Goal: Transaction & Acquisition: Purchase product/service

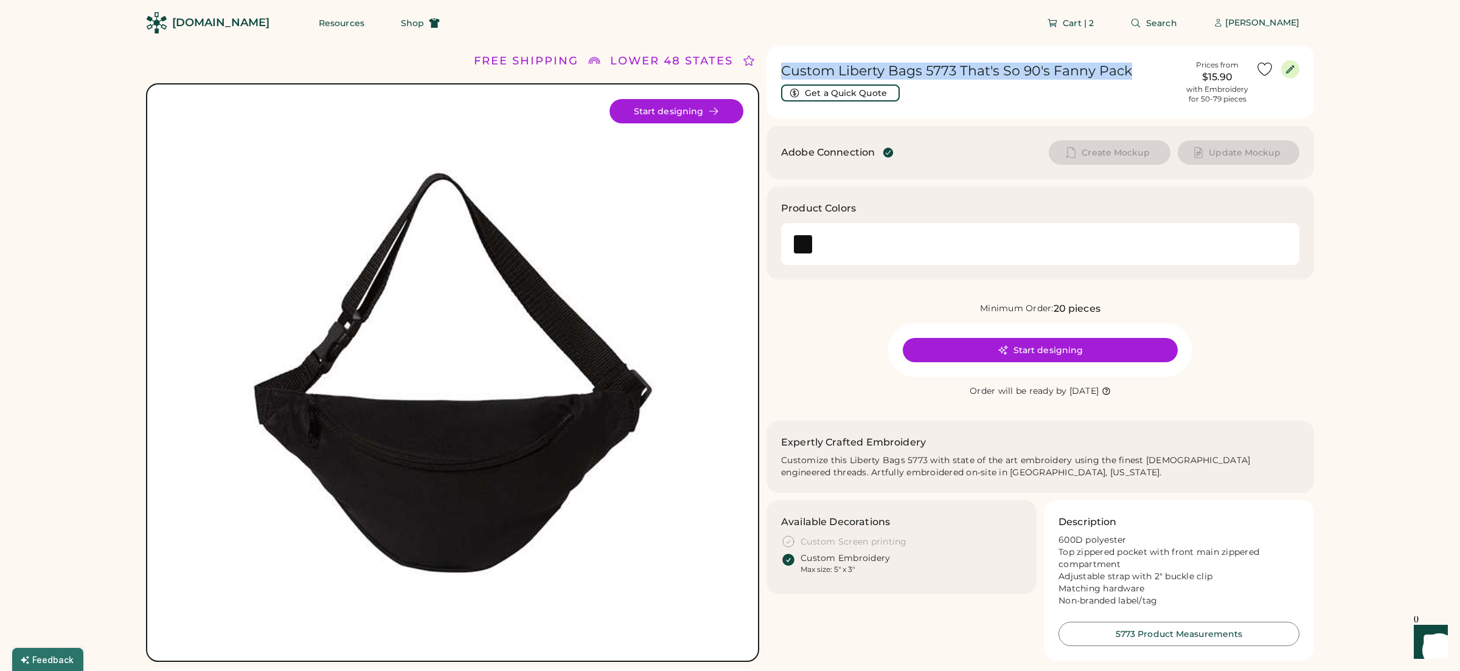
click at [1014, 71] on h1 "Custom Liberty Bags 5773 That's So 90's Fanny Pack" at bounding box center [980, 71] width 398 height 17
click at [1013, 73] on h1 "Custom Liberty Bags 5773 That's So 90's Fanny Pack" at bounding box center [980, 71] width 398 height 17
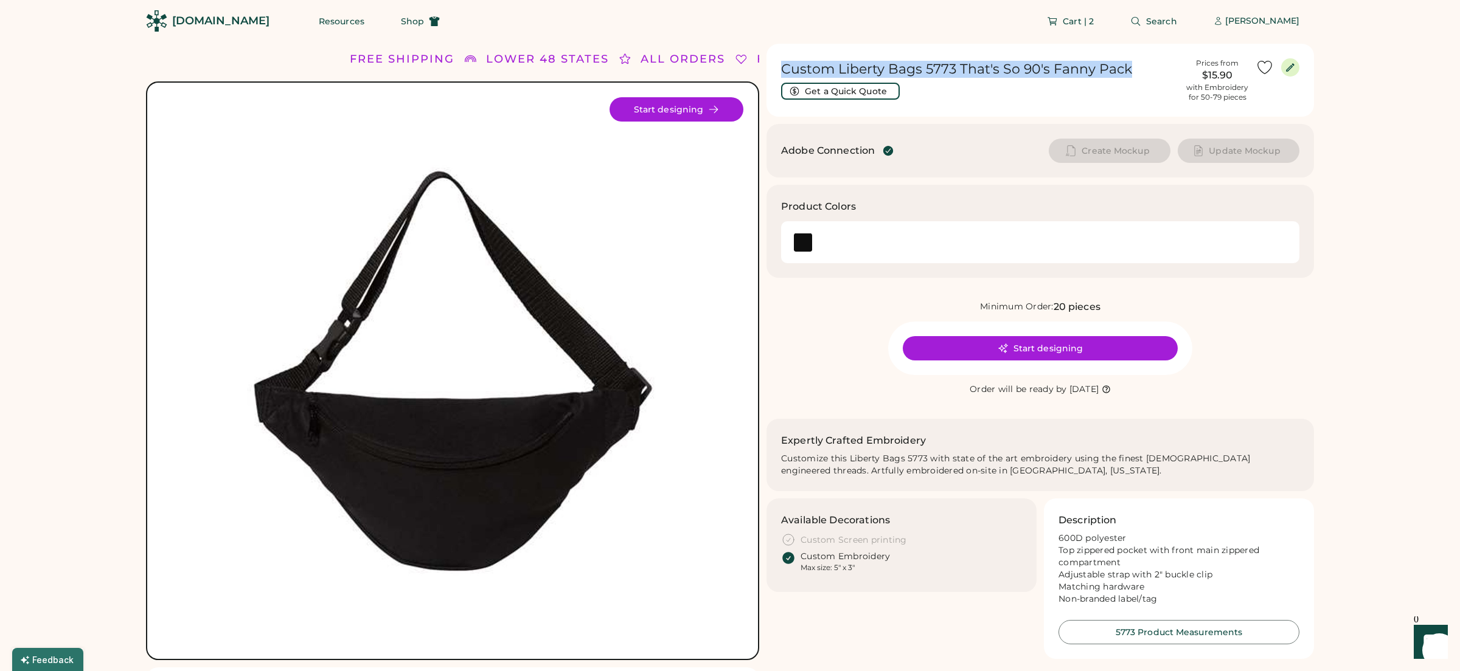
drag, startPoint x: 1101, startPoint y: 72, endPoint x: 778, endPoint y: 65, distance: 323.6
click at [778, 65] on div "Custom Liberty Bags 5773 That's So 90's Fanny Pack Get a Quick Quote Prices fro…" at bounding box center [1039, 80] width 547 height 73
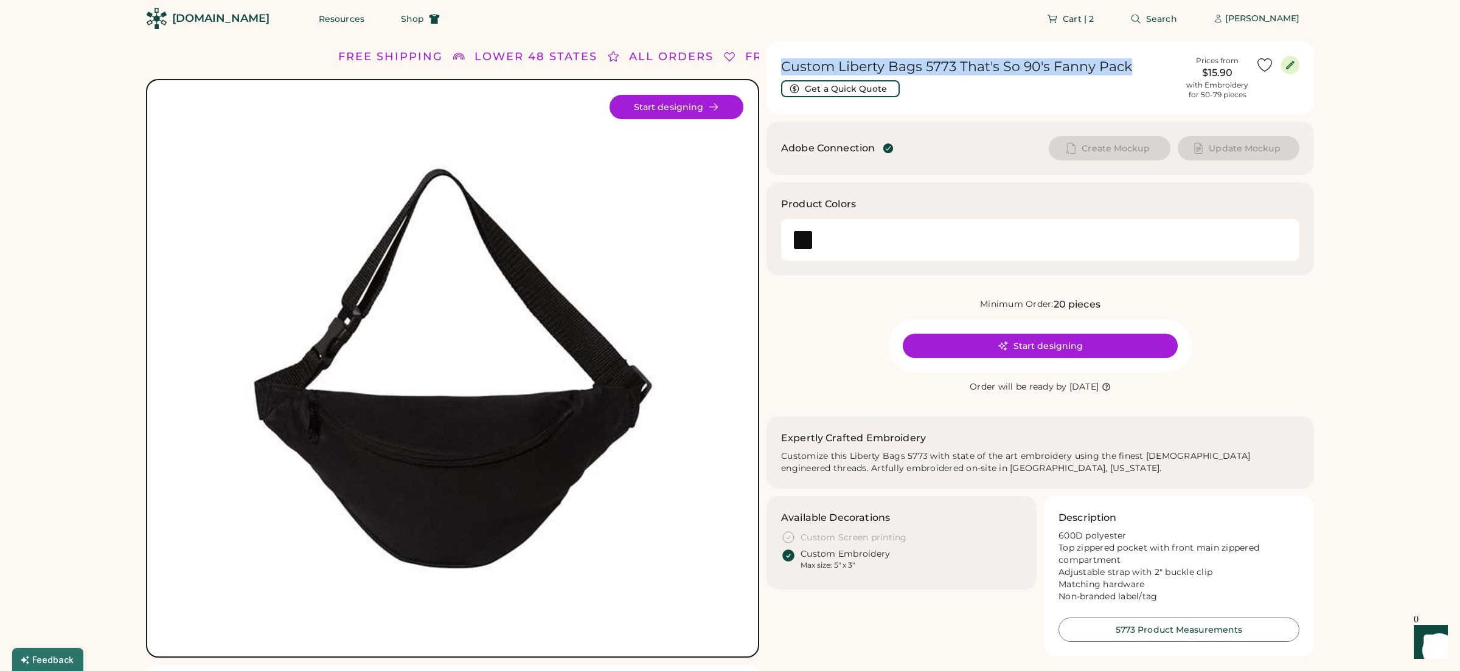
copy h1 "Custom Liberty Bags 5773 That's So 90's Fanny Pack"
click at [1266, 20] on div "[PERSON_NAME]" at bounding box center [1262, 19] width 74 height 12
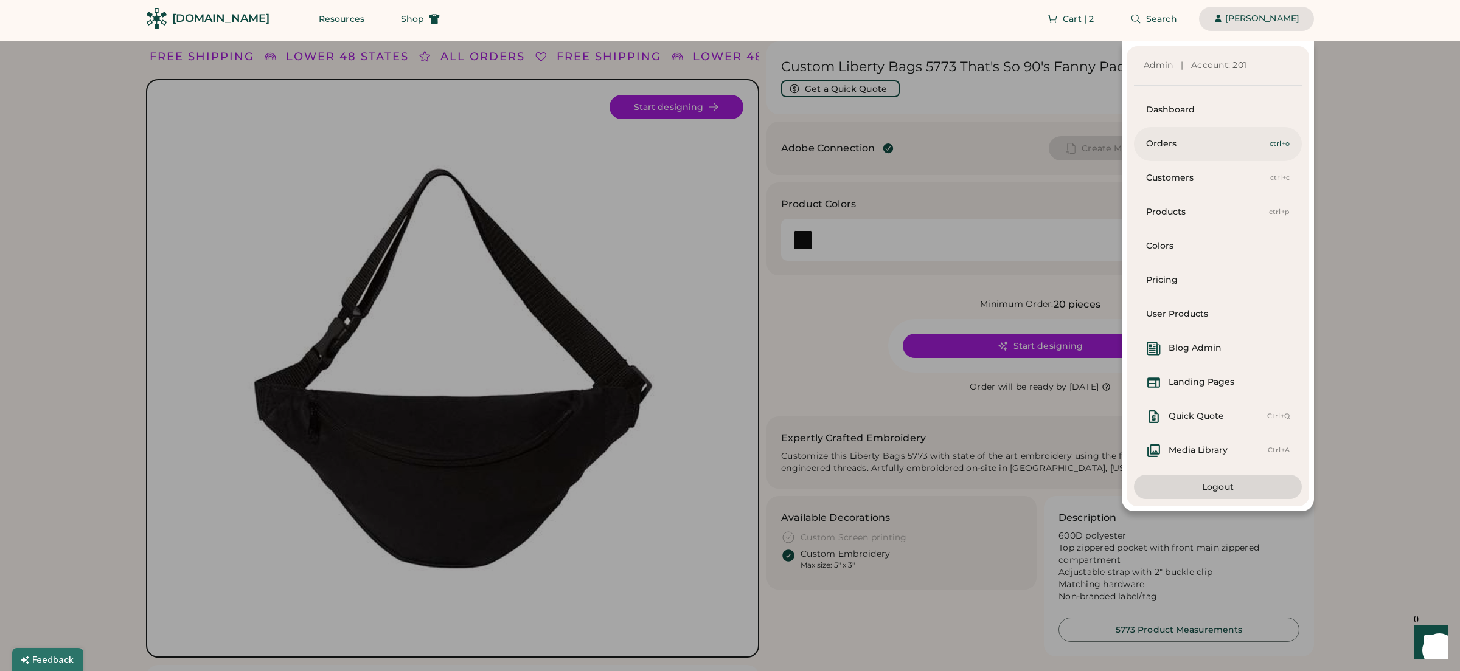
click at [1220, 149] on div "Orders" at bounding box center [1207, 144] width 123 height 12
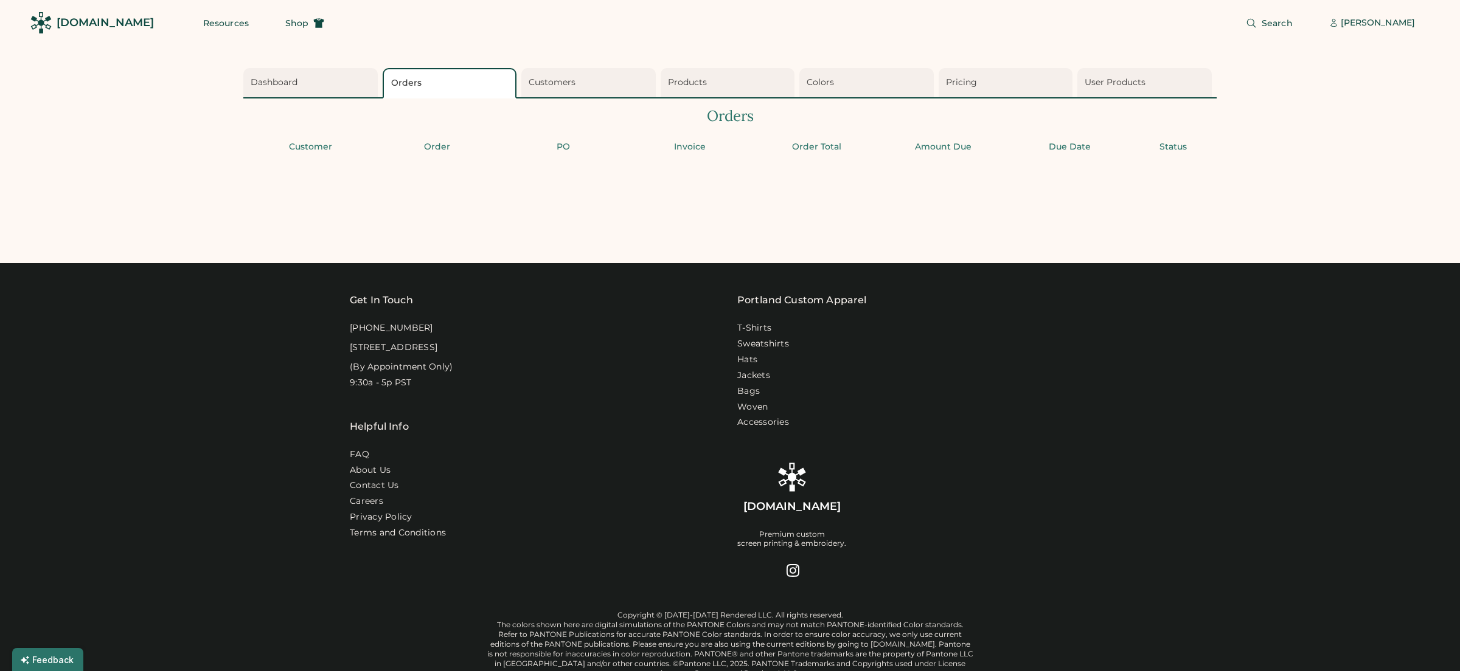
select select "*********"
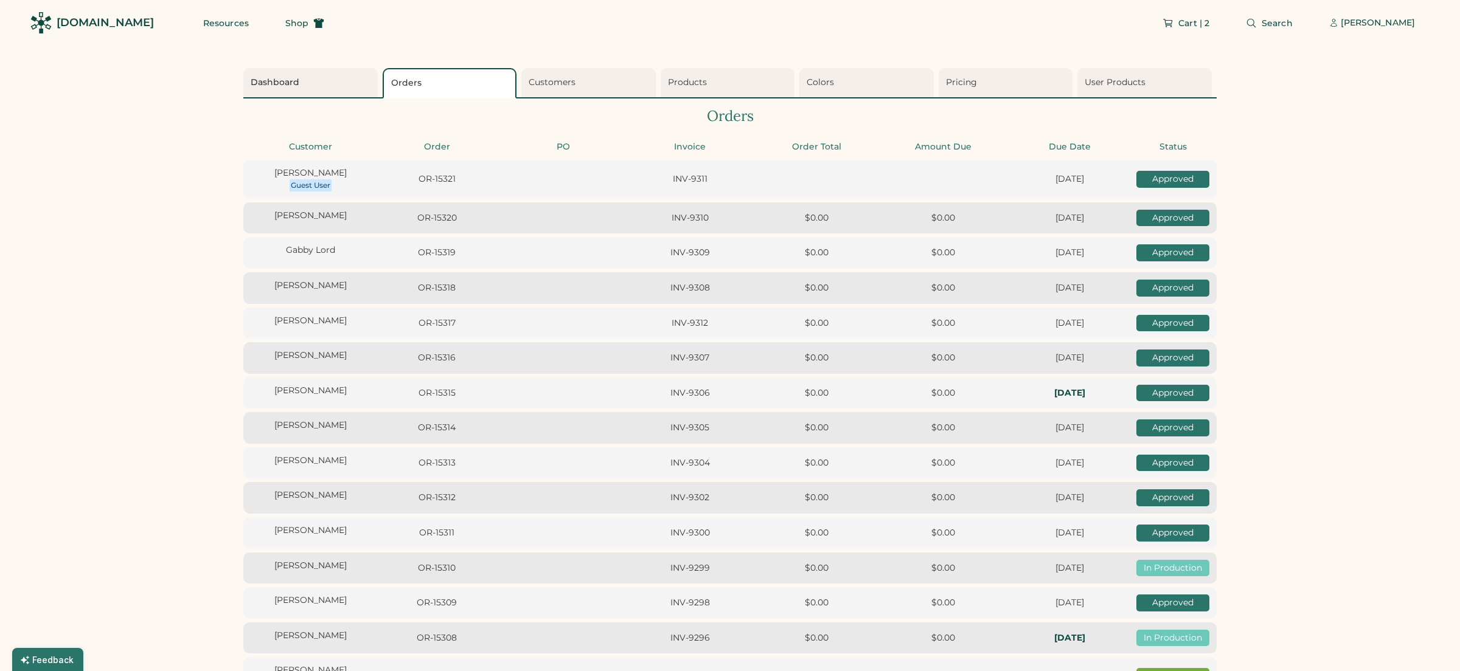
type input "**"
click at [297, 82] on div "Dashboard" at bounding box center [312, 83] width 123 height 12
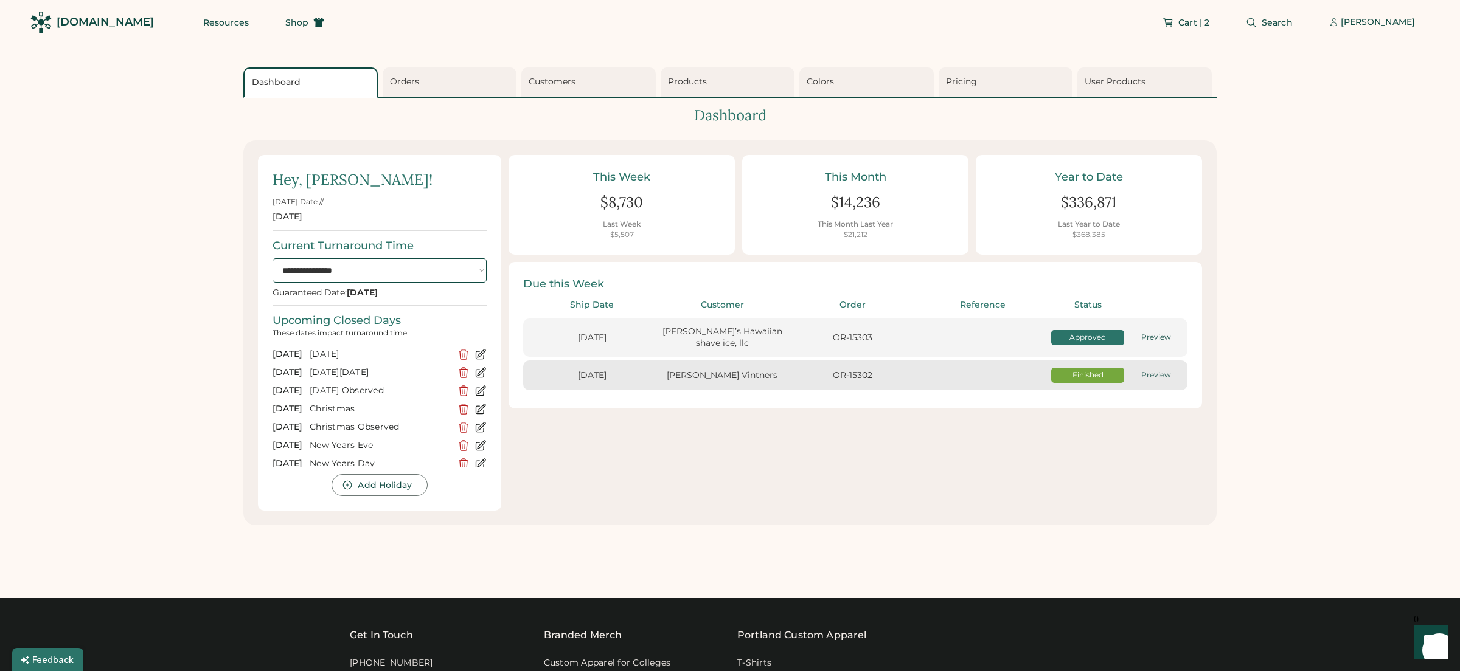
click at [481, 270] on select "**********" at bounding box center [379, 270] width 214 height 24
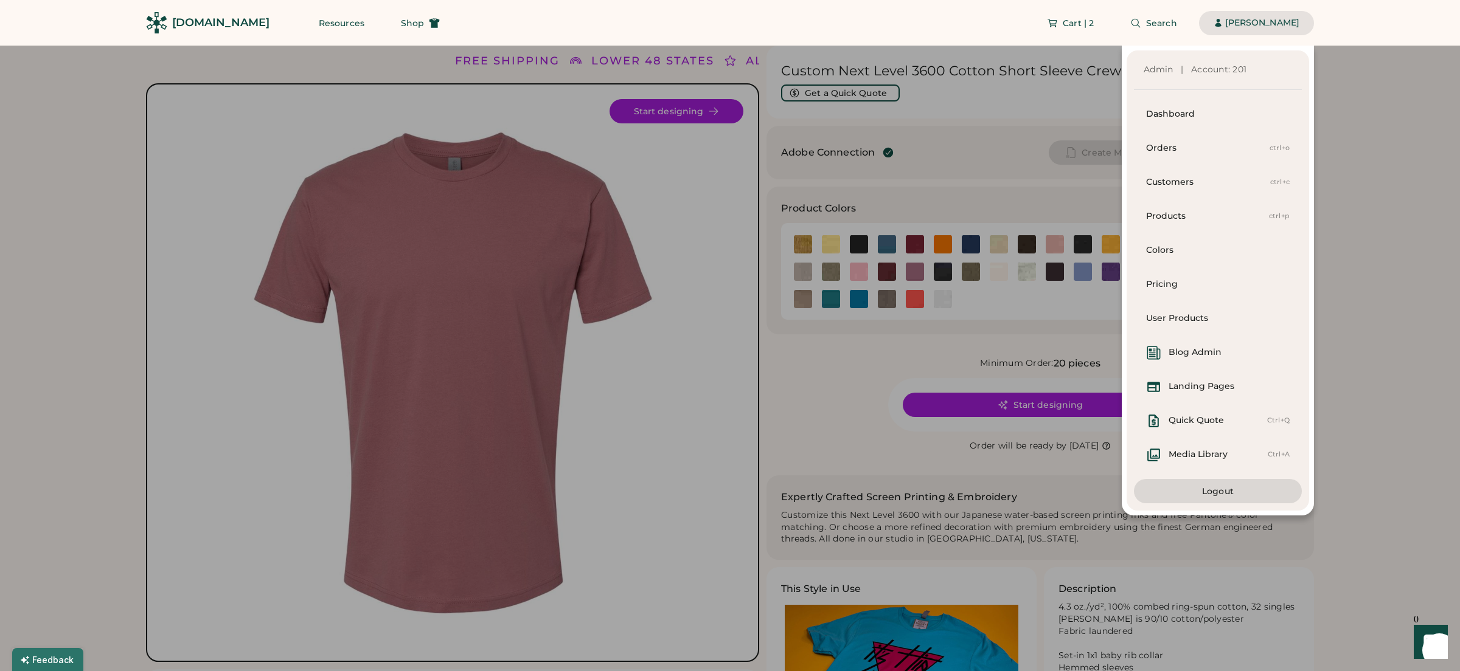
click at [1374, 189] on div at bounding box center [730, 335] width 1460 height 671
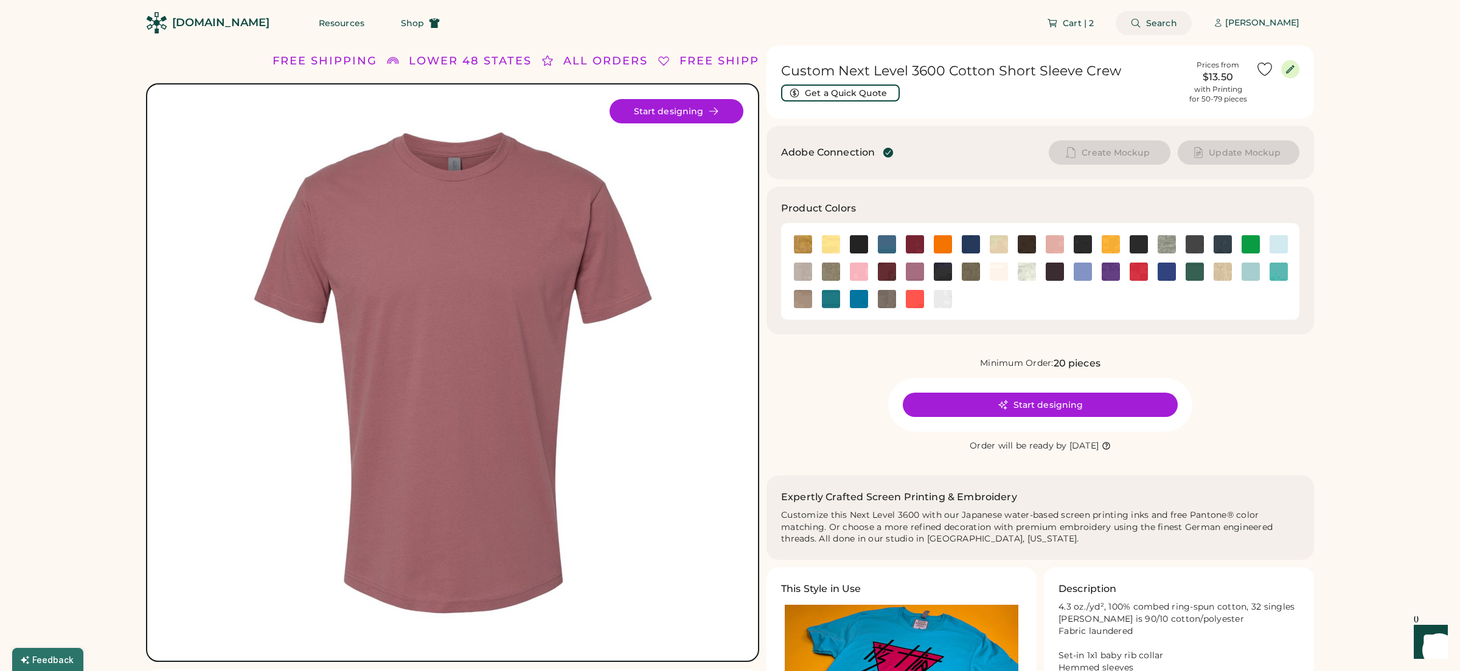
click at [1152, 19] on span "Search" at bounding box center [1161, 23] width 31 height 9
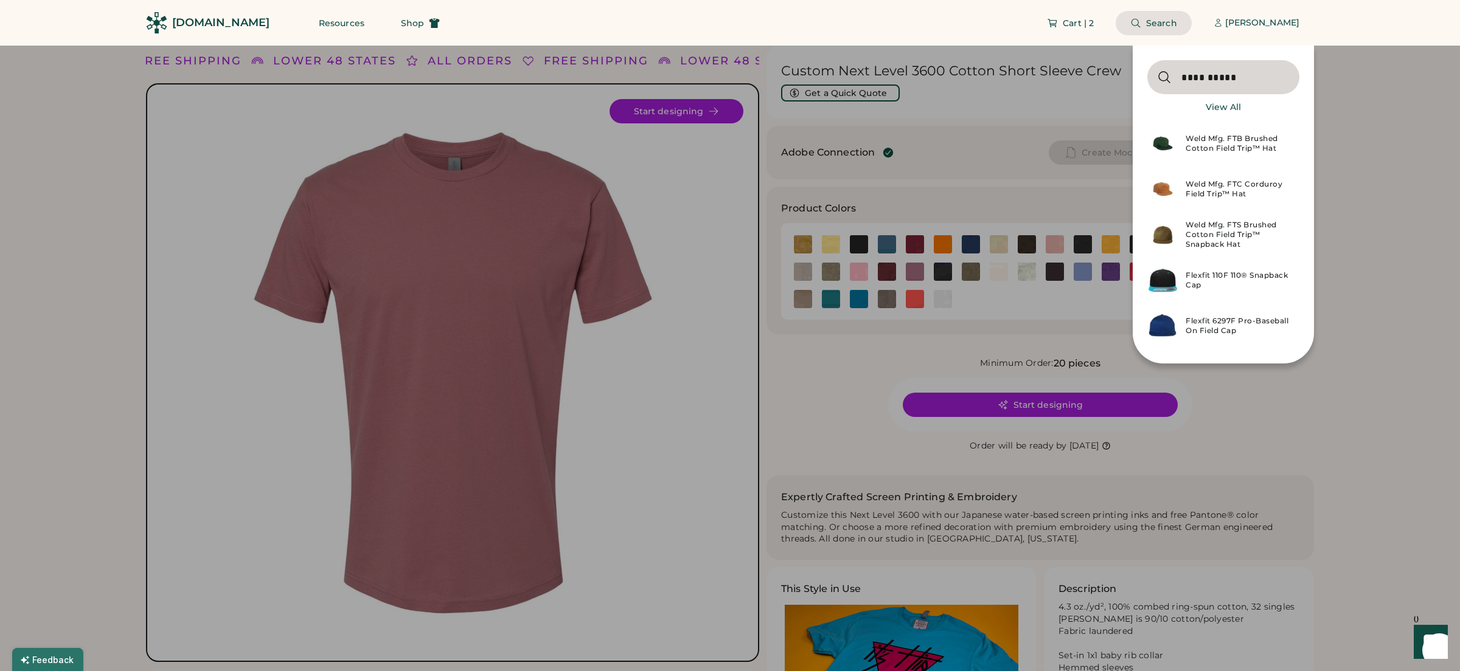
type input "**********"
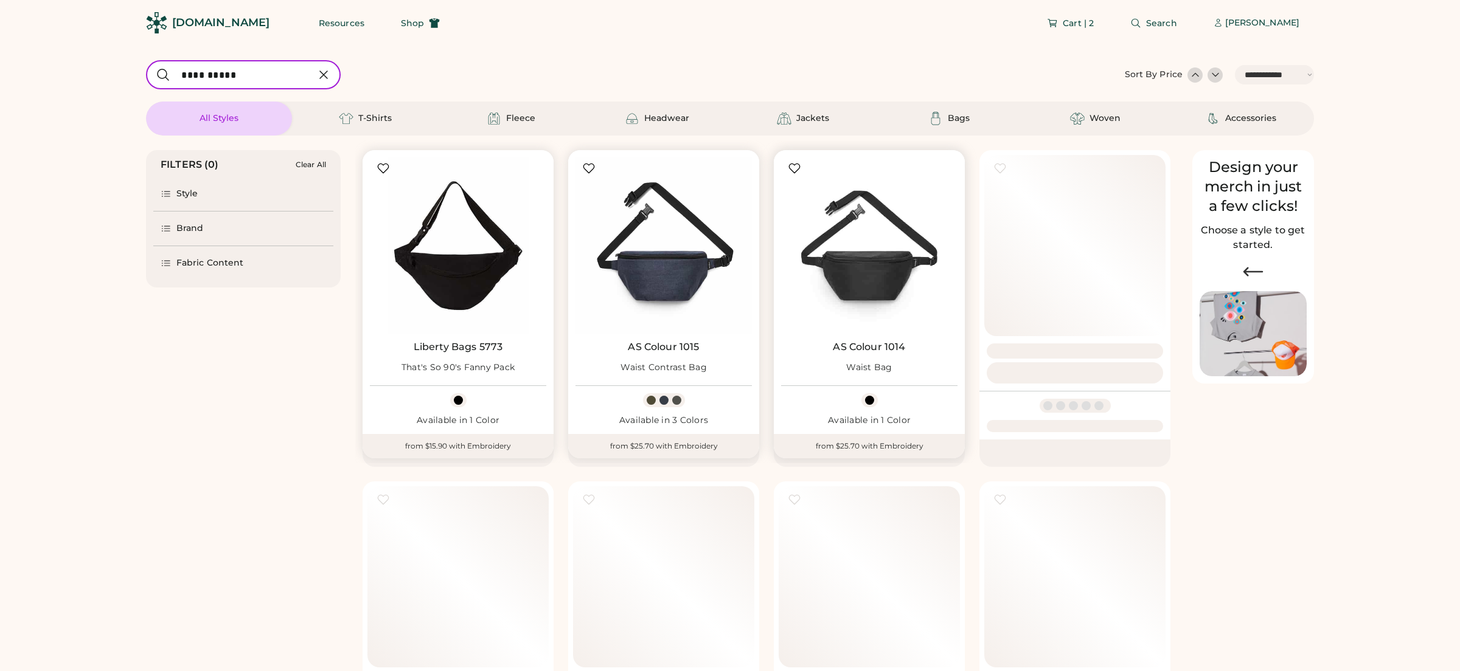
select select "*****"
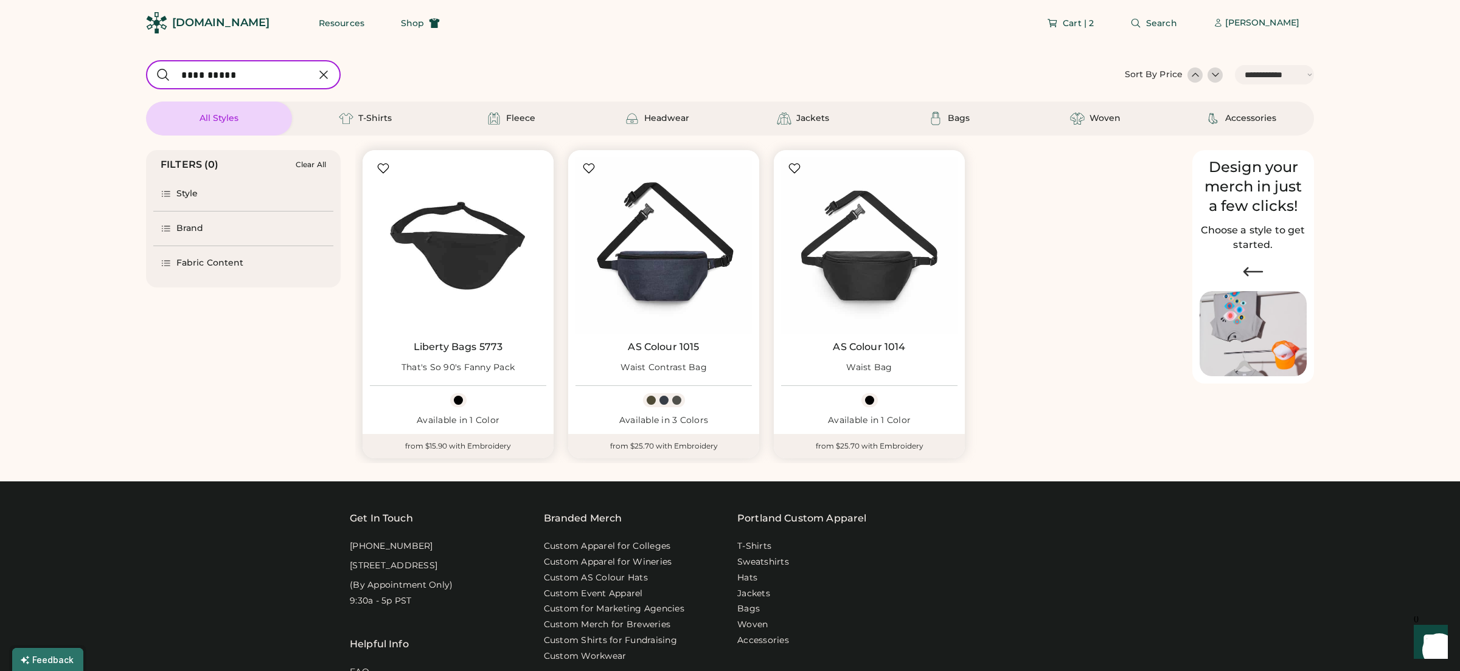
click at [496, 257] on img at bounding box center [458, 246] width 176 height 176
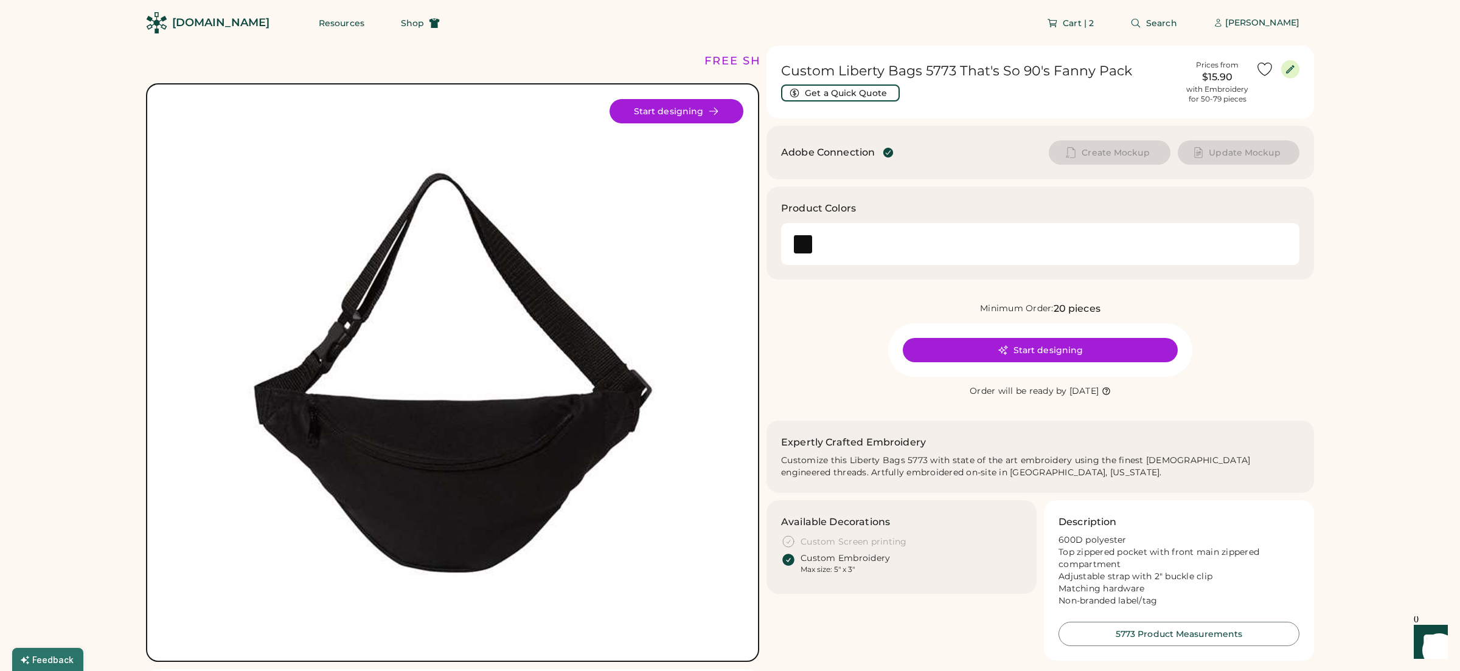
click at [1309, 255] on div "Product Colors" at bounding box center [1039, 233] width 547 height 93
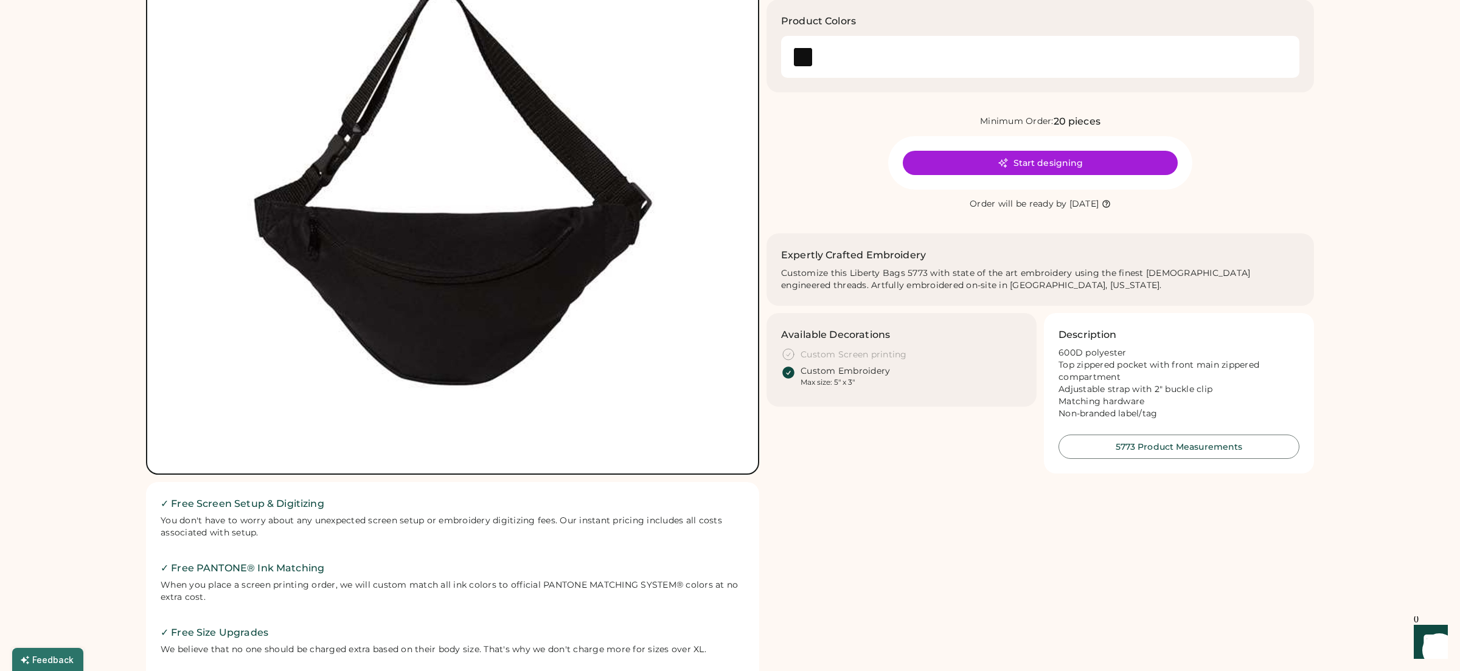
click at [924, 144] on div "Start designing" at bounding box center [1040, 163] width 304 height 54
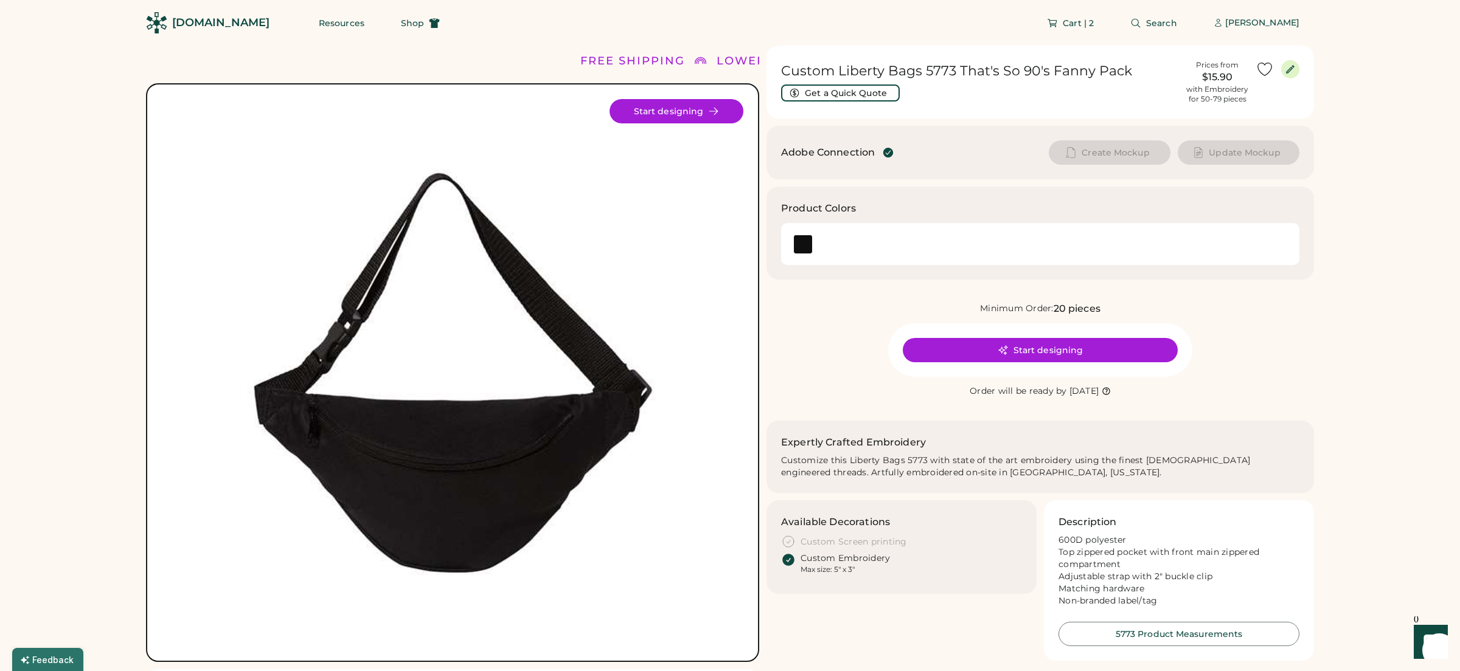
drag, startPoint x: 1146, startPoint y: 165, endPoint x: 846, endPoint y: 113, distance: 304.4
click at [1143, 167] on div "Adobe Connection Create Mockup Update Mockup" at bounding box center [1039, 153] width 547 height 54
click at [1134, 149] on span "Create Mockup" at bounding box center [1115, 152] width 68 height 9
drag, startPoint x: 1144, startPoint y: 188, endPoint x: 1139, endPoint y: 161, distance: 27.9
click at [1144, 187] on div "Product Colors" at bounding box center [1039, 233] width 547 height 93
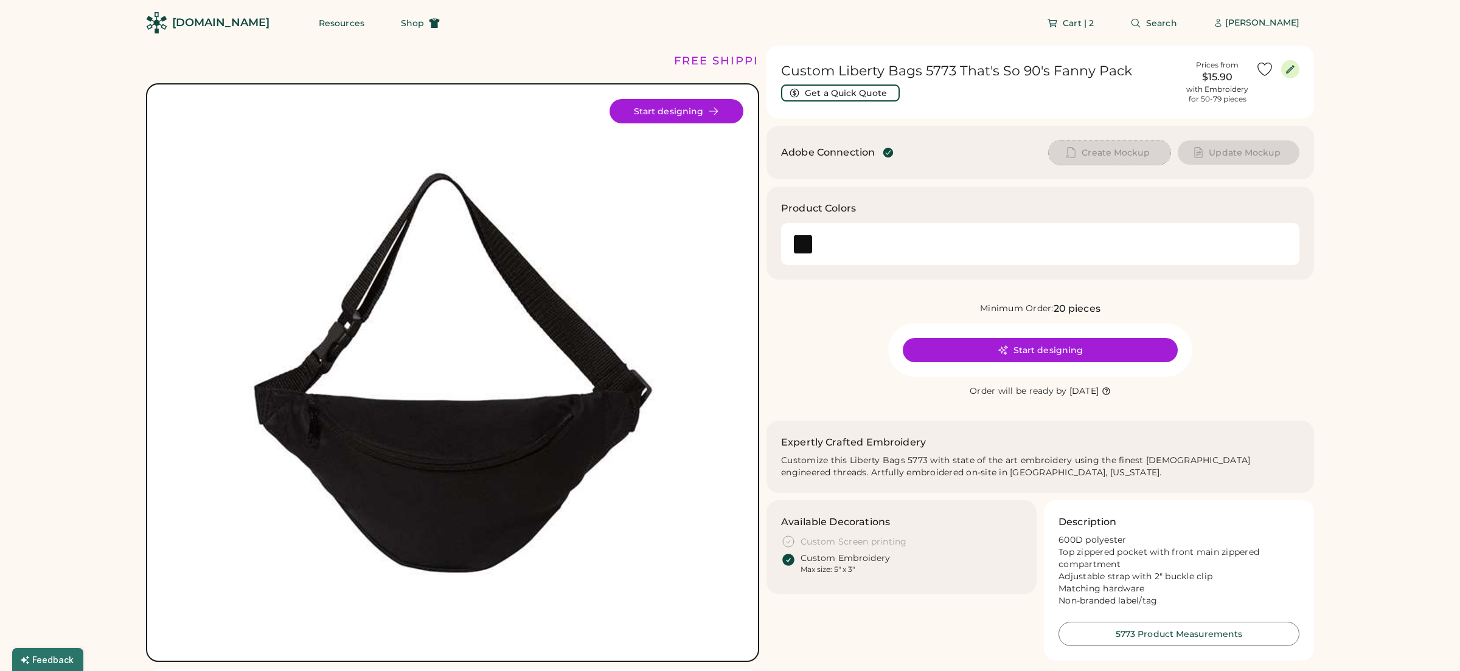
click at [1114, 154] on span "Create Mockup" at bounding box center [1115, 152] width 68 height 9
click at [911, 138] on div "Adobe Connection Create Mockup Update Mockup" at bounding box center [1039, 153] width 547 height 54
click at [1117, 151] on span "Create Mockup" at bounding box center [1115, 152] width 68 height 9
click at [1028, 179] on div "Custom Liberty Bags 5773 That's So 90's Fanny Pack Get a Quick Quote Prices fro…" at bounding box center [1039, 353] width 547 height 615
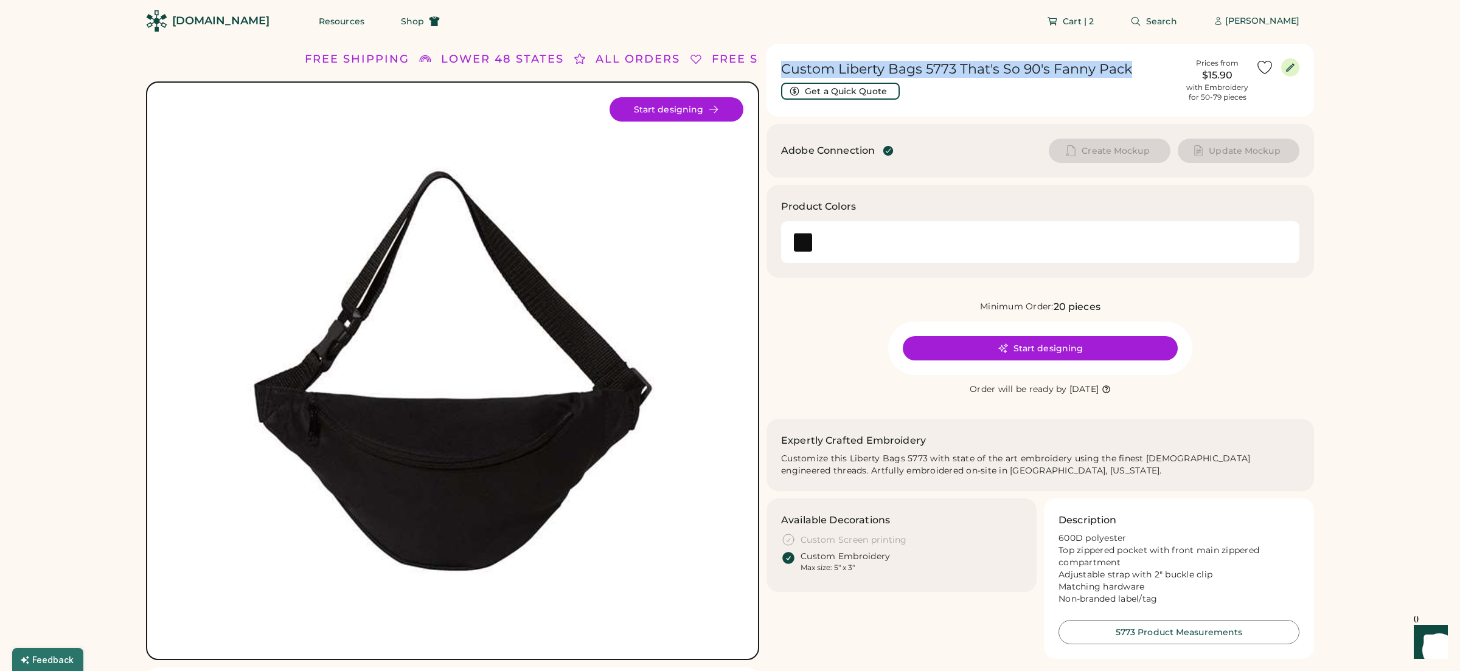
drag, startPoint x: 1129, startPoint y: 69, endPoint x: 778, endPoint y: 72, distance: 350.9
click at [778, 72] on div "Custom Liberty Bags 5773 That's So 90's Fanny Pack Get a Quick Quote Prices fro…" at bounding box center [1039, 80] width 547 height 73
copy h1 "Custom Liberty Bags 5773 That's So 90's Fanny Pack"
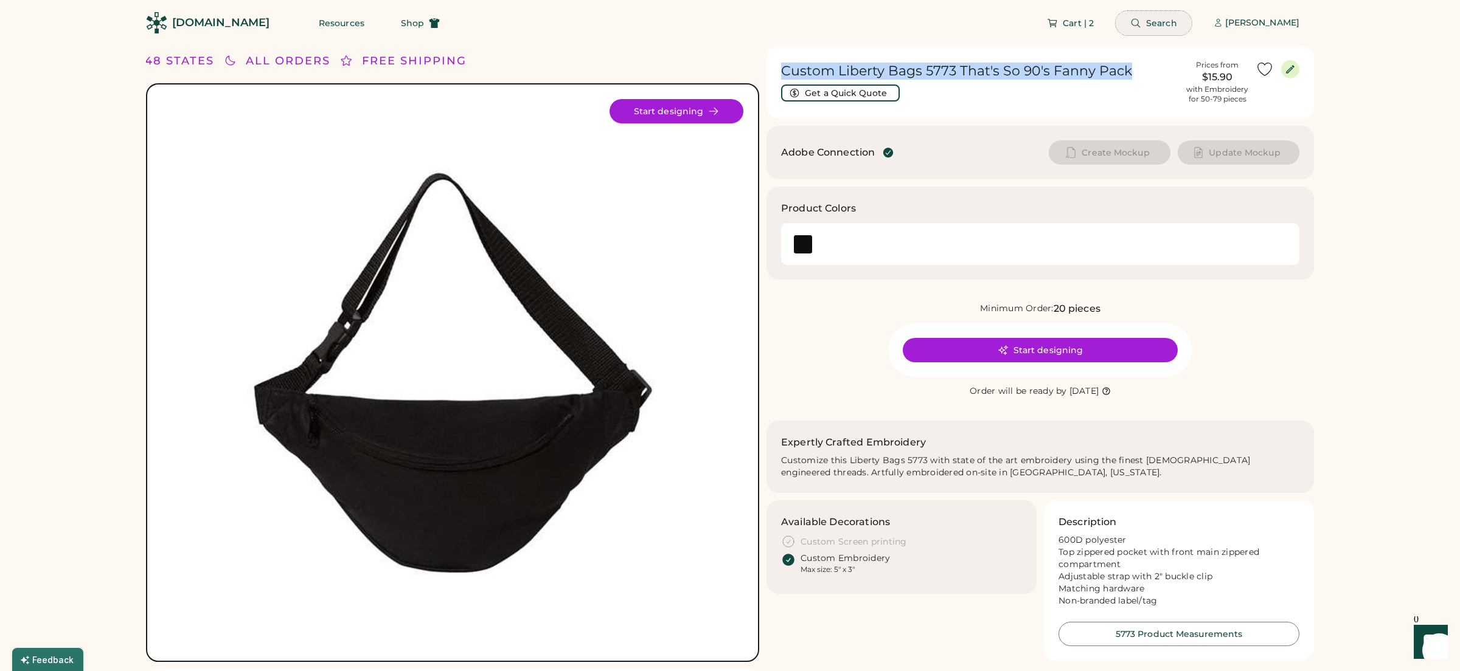
click at [1139, 21] on icon at bounding box center [1135, 23] width 11 height 11
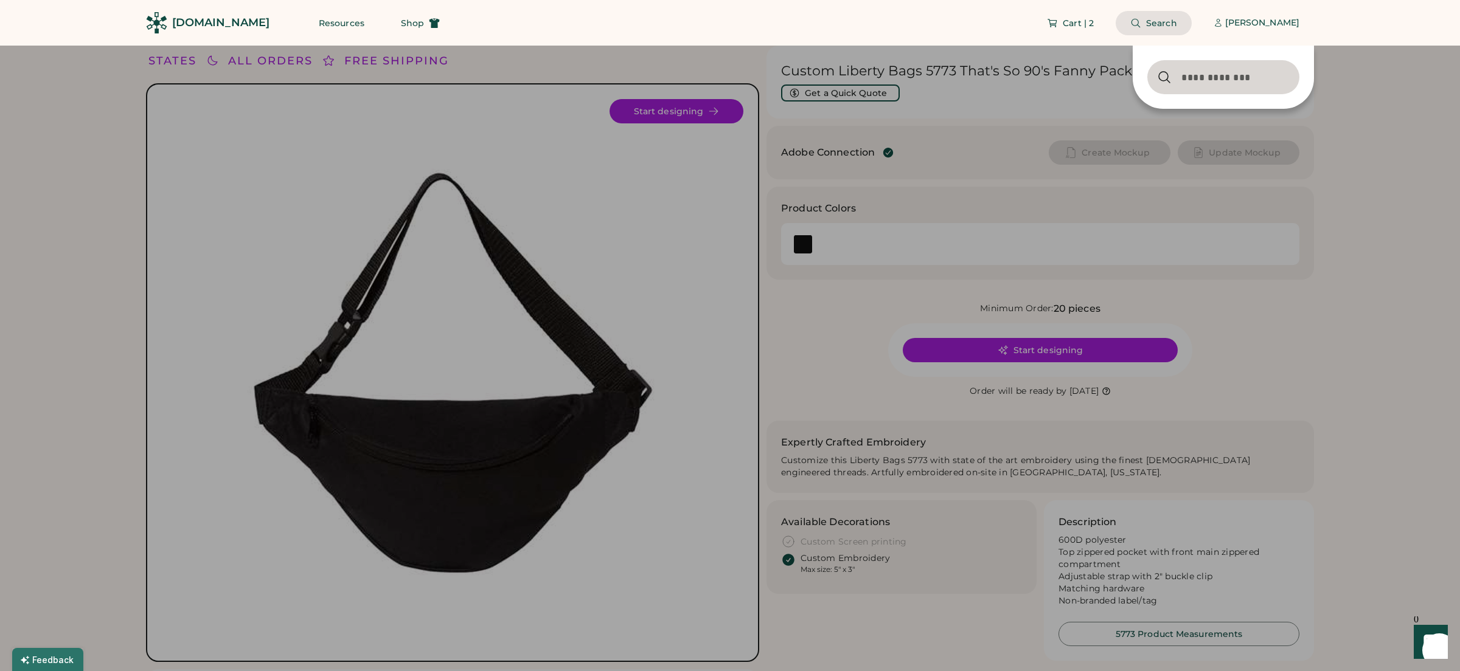
click at [1171, 78] on input "input" at bounding box center [1223, 77] width 152 height 34
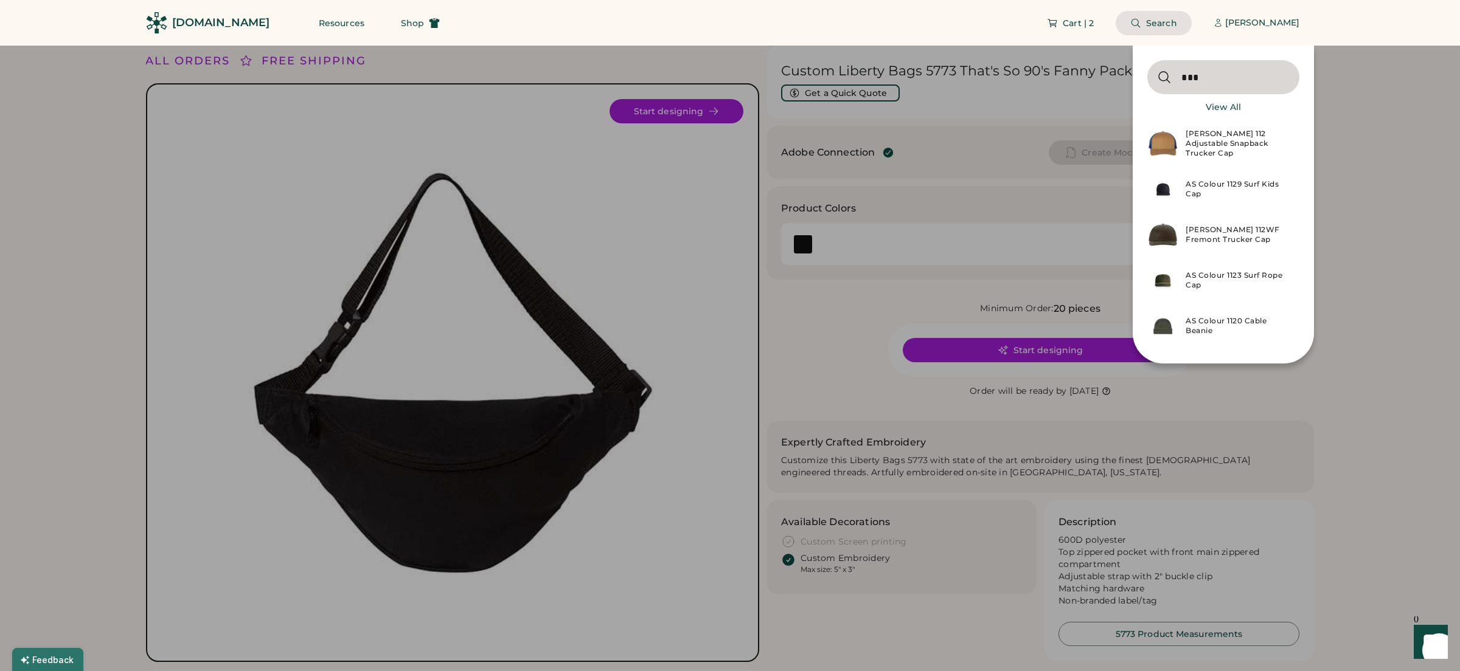
type input "***"
click at [1242, 143] on div "[PERSON_NAME] 112 Adjustable Snapback Trucker Cap" at bounding box center [1238, 143] width 106 height 29
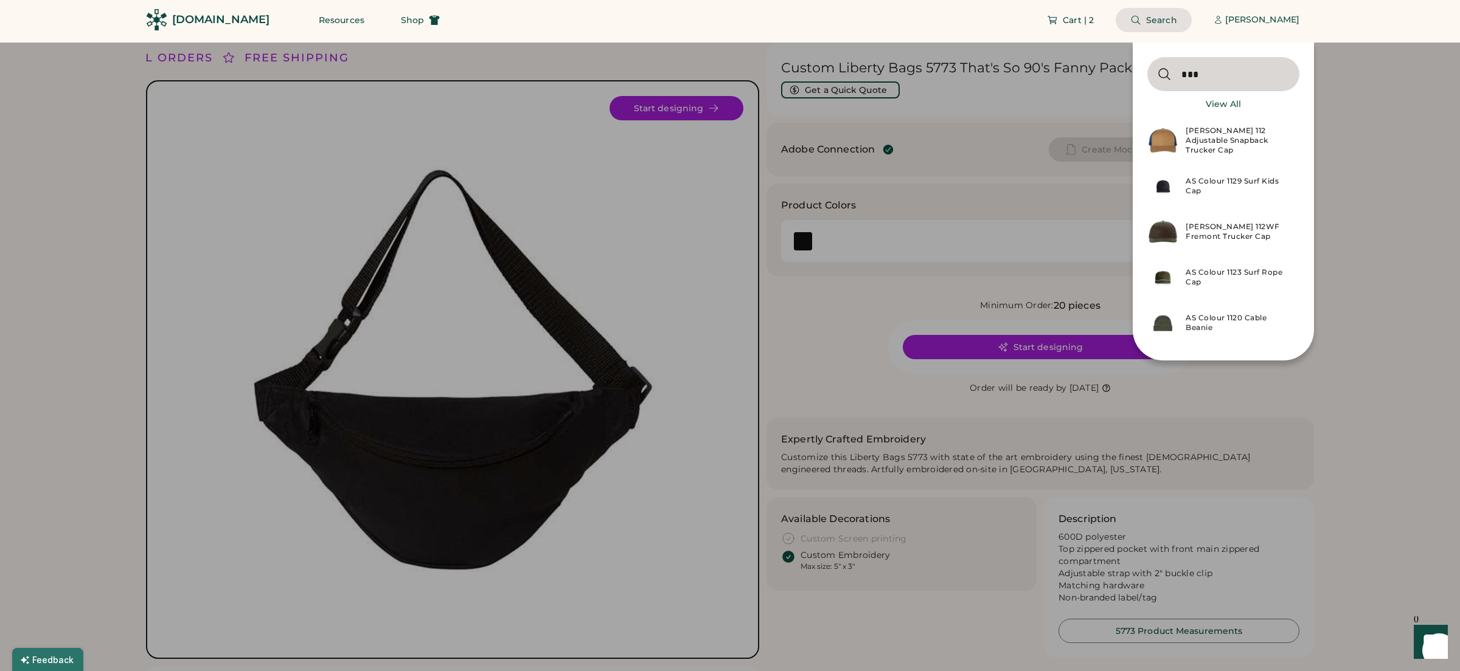
scroll to position [4, 0]
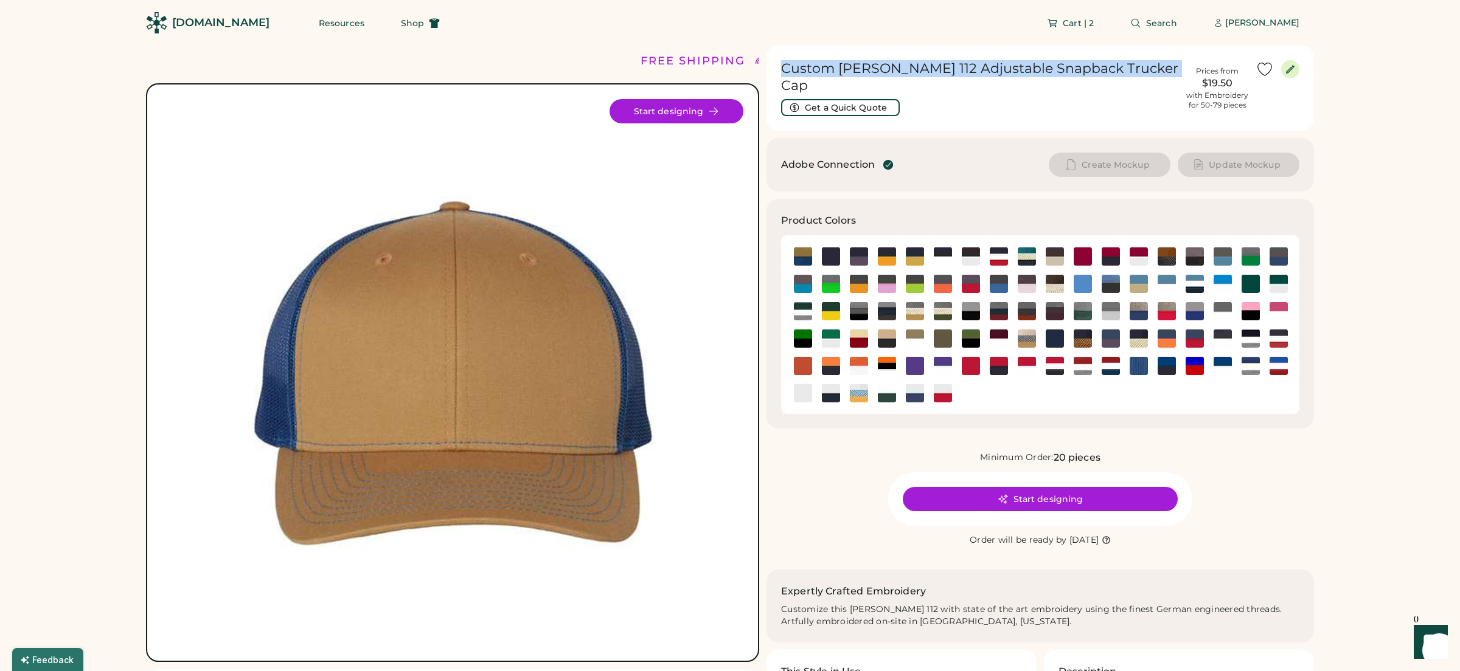
drag, startPoint x: 782, startPoint y: 71, endPoint x: 1177, endPoint y: 78, distance: 394.7
click at [1177, 78] on h1 "Custom [PERSON_NAME] 112 Adjustable Snapback Trucker Cap" at bounding box center [980, 77] width 398 height 34
copy h1 "Custom [PERSON_NAME] 112 Adjustable Snapback Trucker Cap"
